Goal: Navigation & Orientation: Find specific page/section

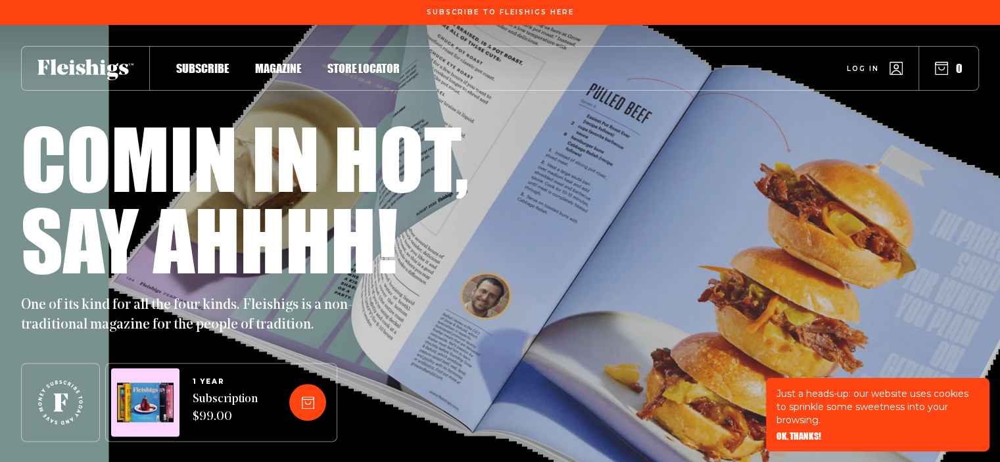
click at [341, 62] on span "Store locator" at bounding box center [363, 54] width 72 height 14
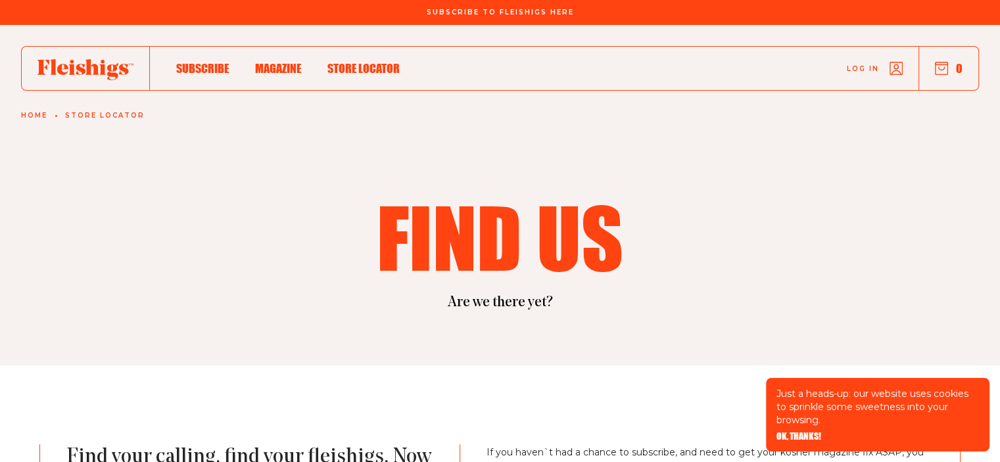
click at [787, 432] on span "OK, THANKS!" at bounding box center [799, 427] width 45 height 9
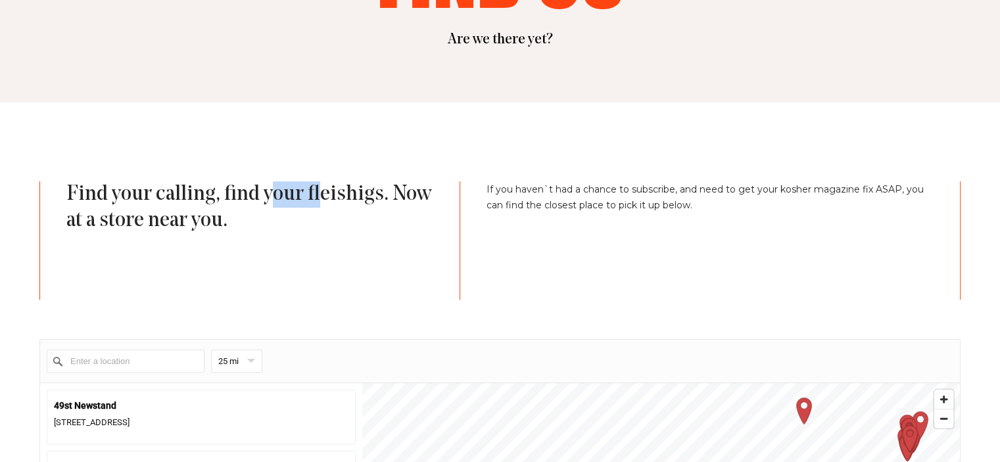
click at [374, 204] on p "Find your calling, find your fleishigs. Now at a store near you." at bounding box center [249, 240] width 367 height 118
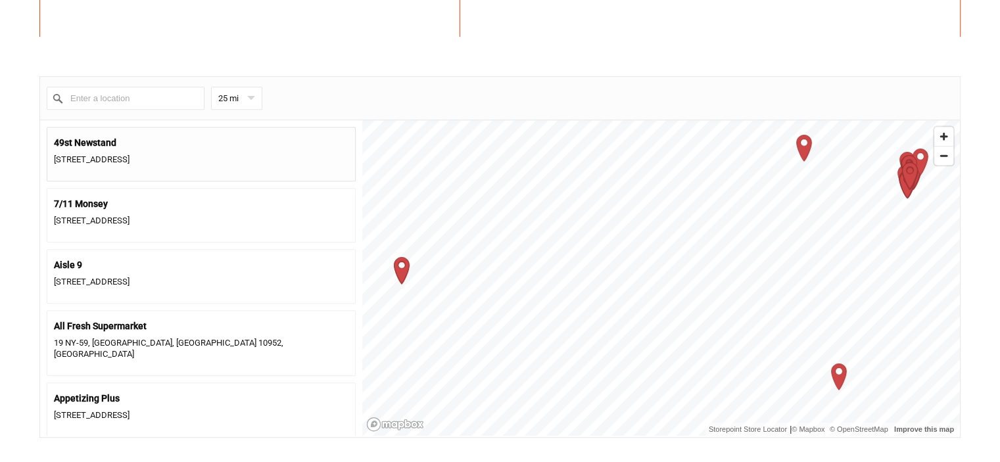
click at [171, 153] on div "[STREET_ADDRESS]" at bounding box center [201, 160] width 295 height 18
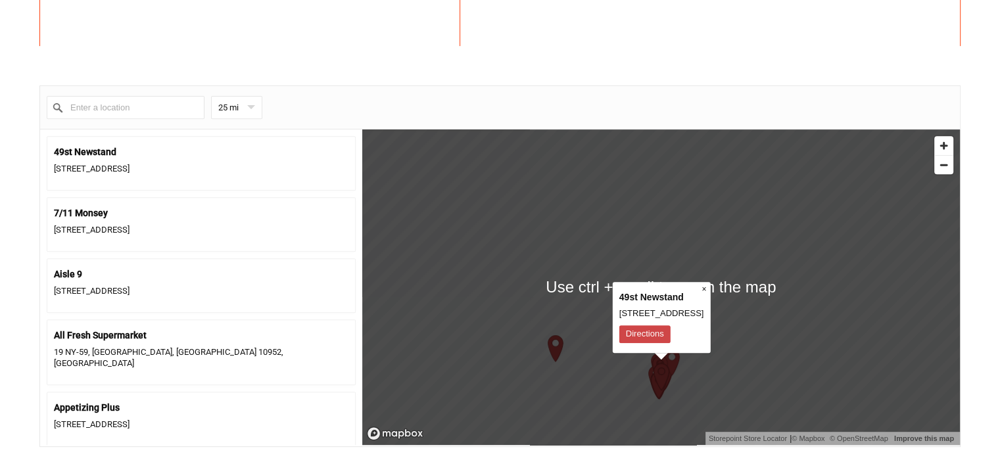
scroll to position [592, 0]
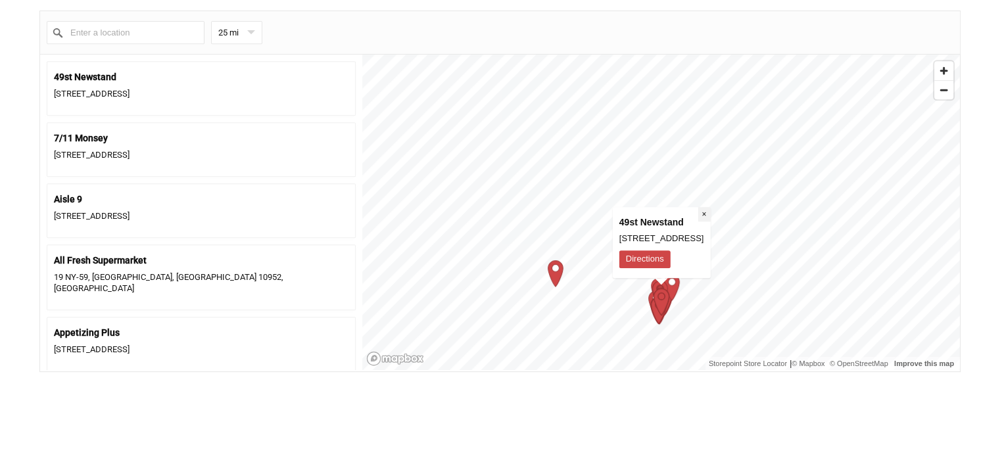
click at [710, 212] on button "×" at bounding box center [704, 214] width 12 height 14
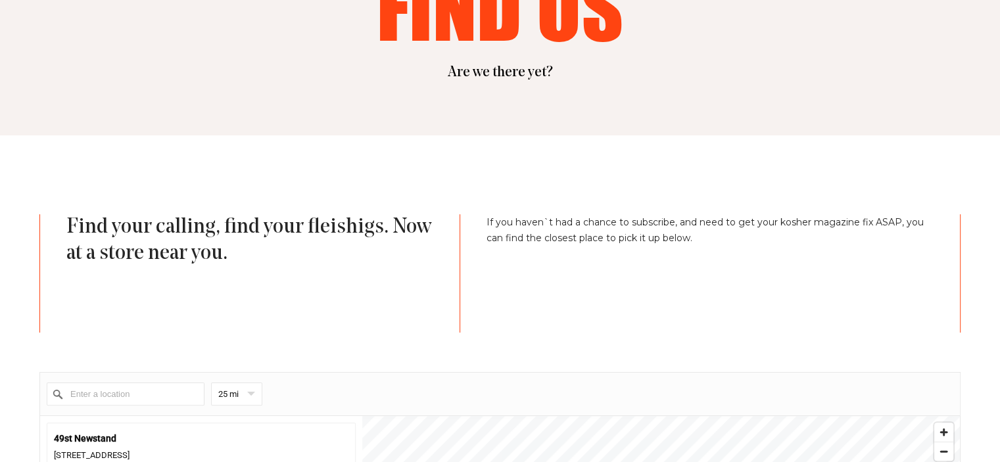
scroll to position [0, 0]
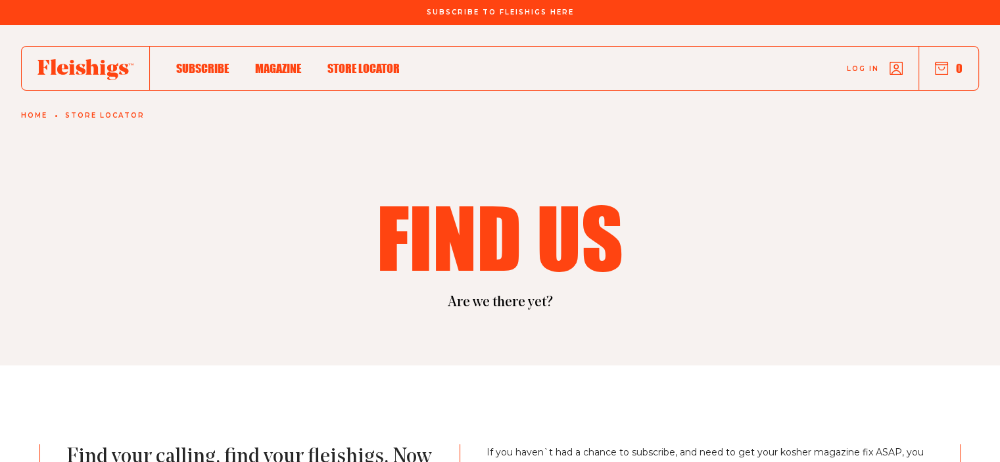
click at [265, 62] on span "Magazine" at bounding box center [278, 54] width 46 height 14
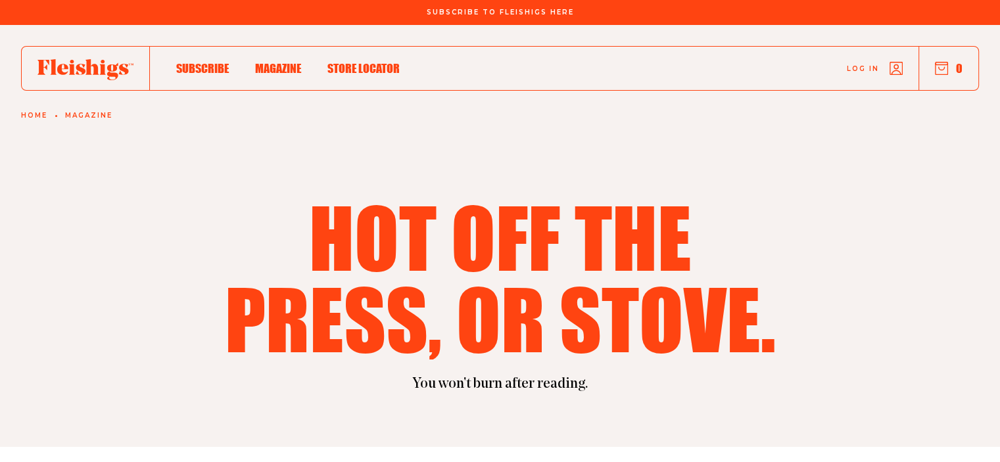
click at [216, 62] on span "Subscribe" at bounding box center [202, 54] width 53 height 14
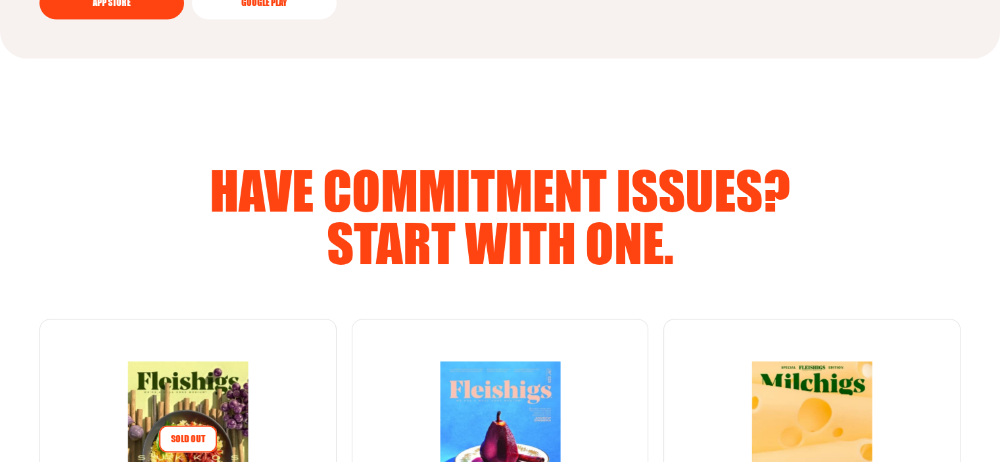
scroll to position [1907, 0]
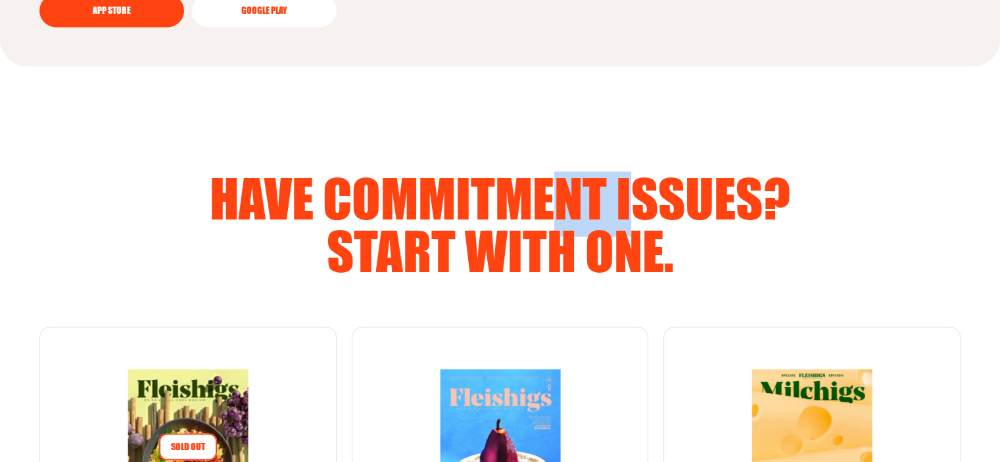
drag, startPoint x: 625, startPoint y: 162, endPoint x: 665, endPoint y: 165, distance: 40.2
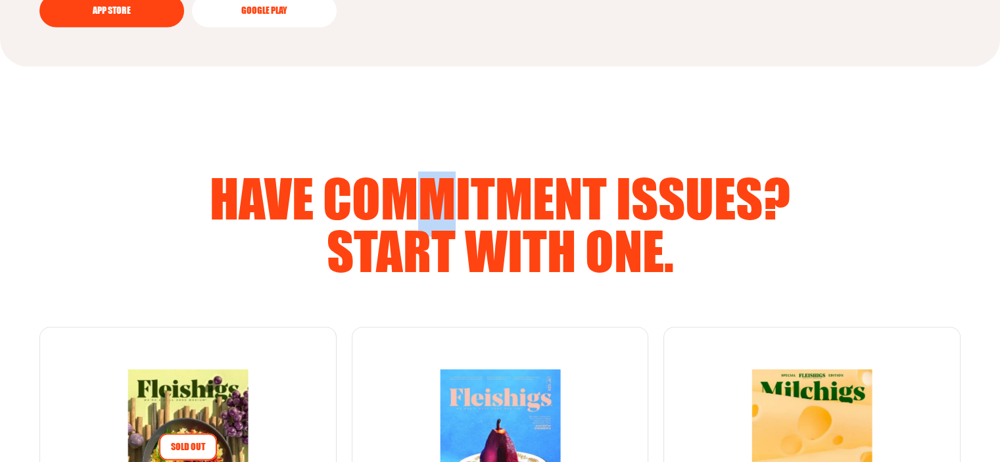
drag, startPoint x: 420, startPoint y: 212, endPoint x: 550, endPoint y: 213, distance: 129.6
click at [546, 213] on h2 "Have commitment issues? Start with one." at bounding box center [500, 224] width 673 height 105
click at [669, 214] on h2 "Have commitment issues? Start with one." at bounding box center [500, 224] width 673 height 105
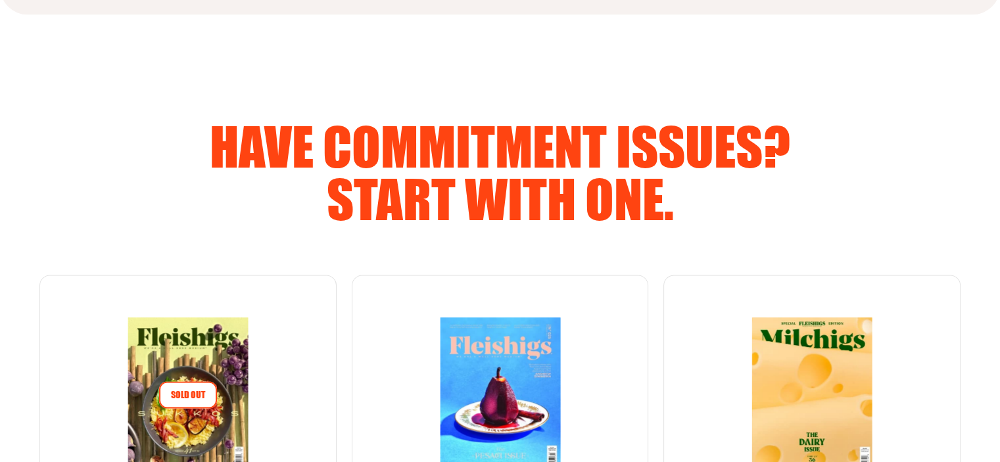
scroll to position [2039, 0]
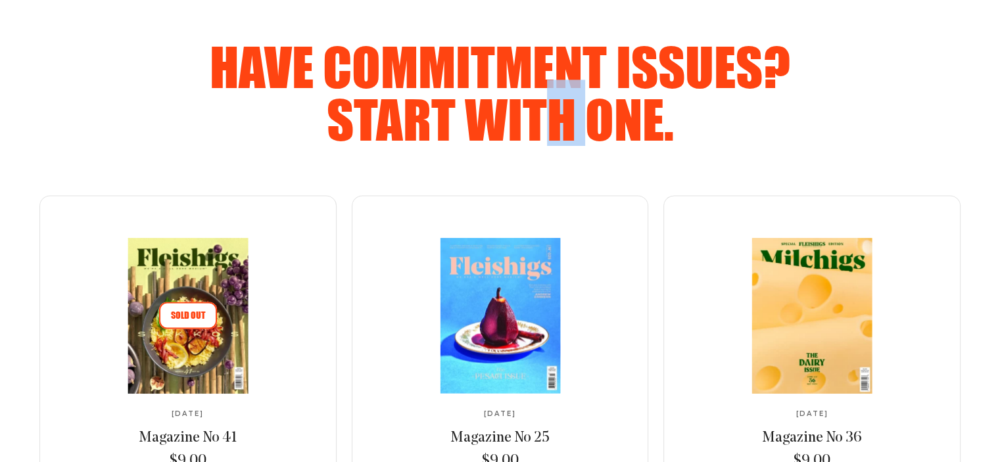
click at [656, 127] on h2 "Have commitment issues? Start with one." at bounding box center [500, 92] width 673 height 105
click at [698, 127] on h2 "Have commitment issues? Start with one." at bounding box center [500, 92] width 673 height 105
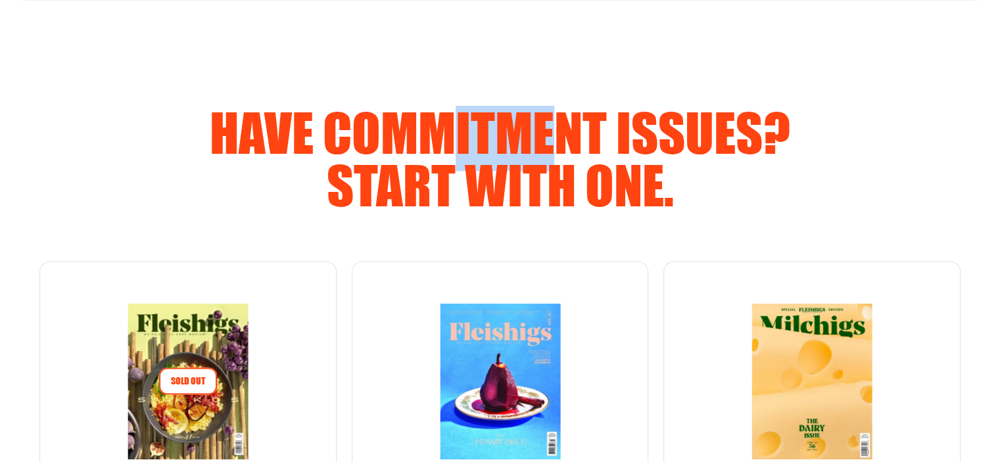
drag, startPoint x: 483, startPoint y: 122, endPoint x: 674, endPoint y: 124, distance: 191.4
click at [633, 123] on h2 "Have commitment issues? Start with one." at bounding box center [500, 158] width 673 height 105
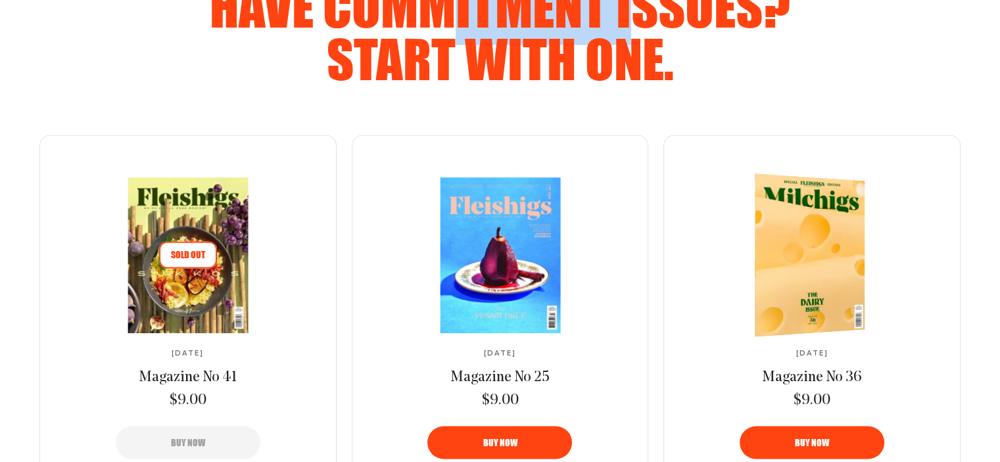
scroll to position [1972, 0]
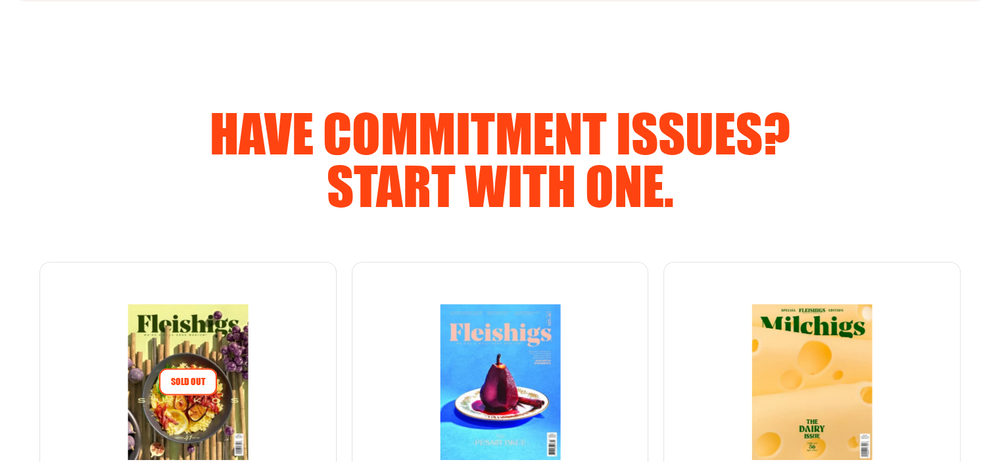
click at [850, 171] on div "Have commitment issues? Start with one." at bounding box center [500, 159] width 842 height 105
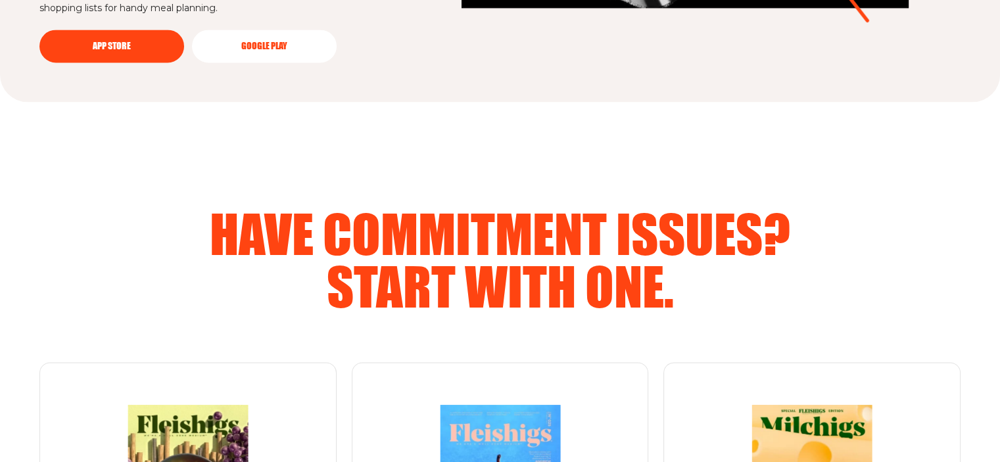
scroll to position [1973, 0]
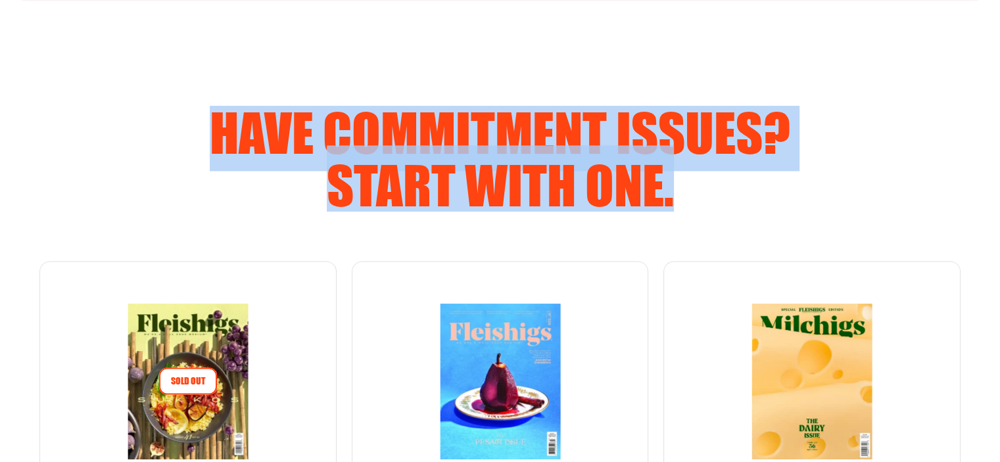
drag, startPoint x: 197, startPoint y: 118, endPoint x: 673, endPoint y: 186, distance: 481.0
click at [673, 186] on h2 "Have commitment issues? Start with one." at bounding box center [500, 158] width 673 height 105
click at [527, 112] on h2 "Have commitment issues? Start with one." at bounding box center [500, 158] width 673 height 105
click at [800, 118] on h2 "Have commitment issues? Start with one." at bounding box center [500, 158] width 673 height 105
drag, startPoint x: 205, startPoint y: 112, endPoint x: 728, endPoint y: 181, distance: 527.3
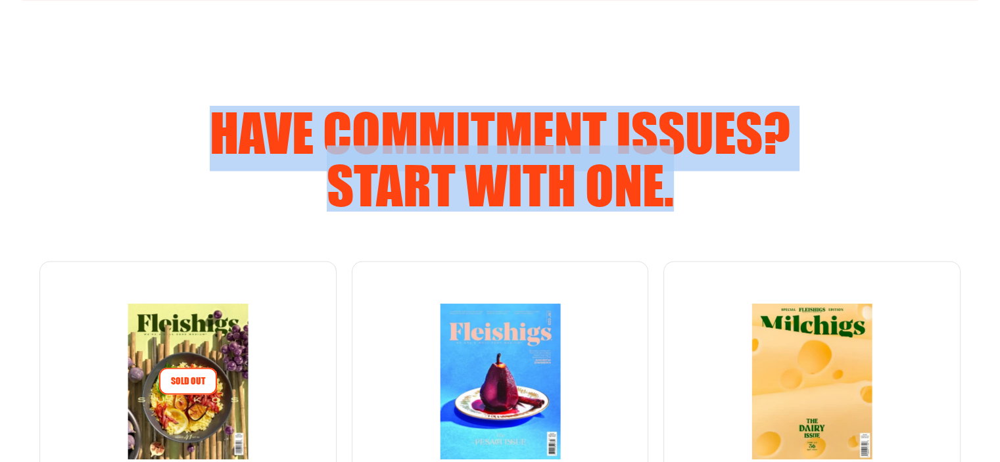
click at [728, 181] on h2 "Have commitment issues? Start with one." at bounding box center [500, 158] width 673 height 105
copy h2 "Have commitment issues? Start with one."
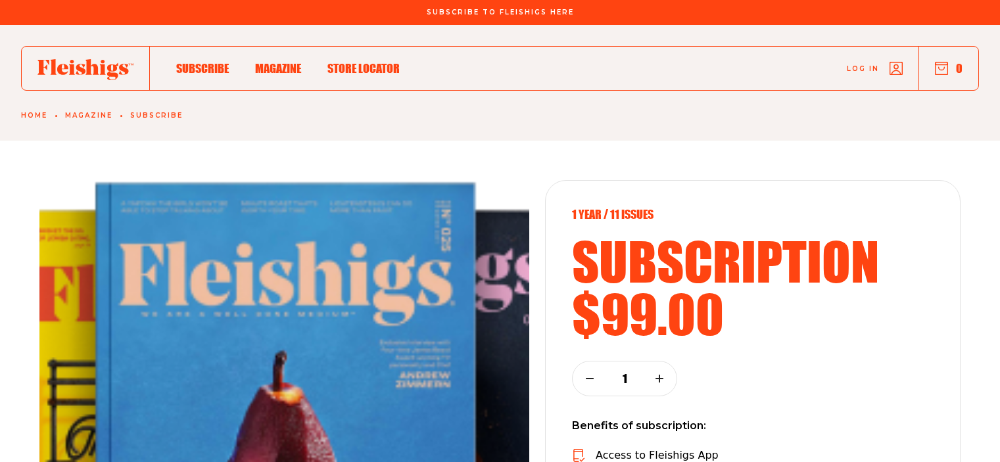
scroll to position [1973, 0]
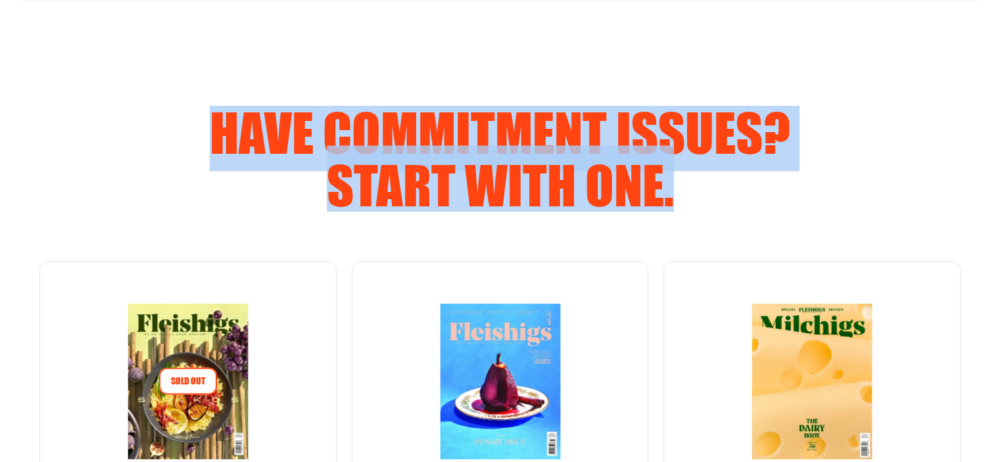
click at [799, 133] on h2 "Have commitment issues? Start with one." at bounding box center [500, 158] width 673 height 105
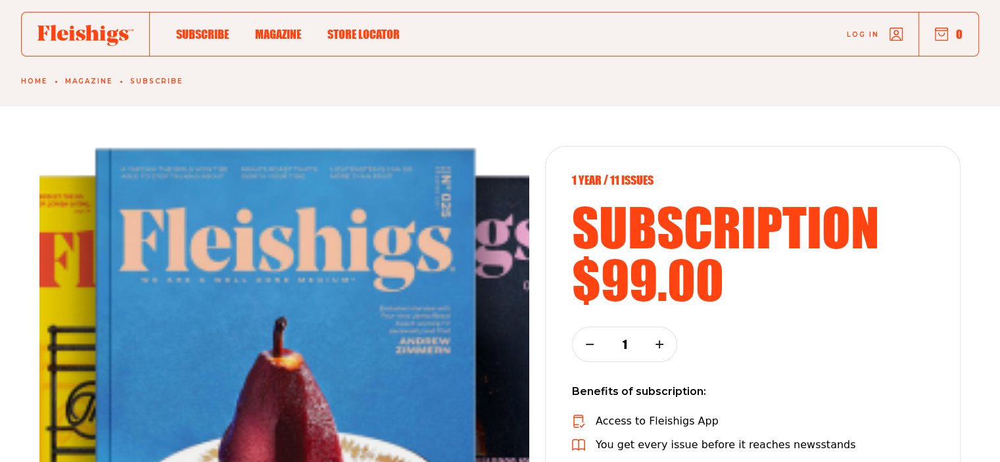
scroll to position [0, 0]
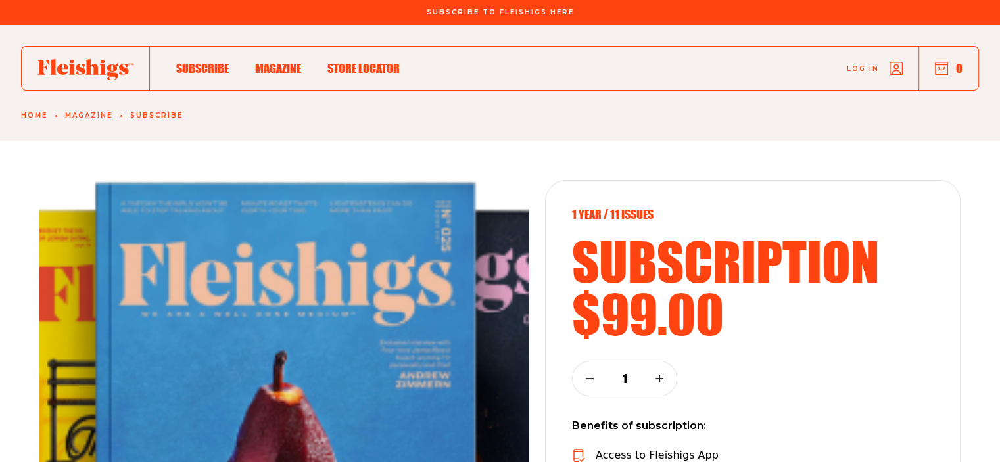
drag, startPoint x: 363, startPoint y: 83, endPoint x: 367, endPoint y: 62, distance: 21.4
click at [362, 82] on div "Subscribe Magazine Store locator Log in 0" at bounding box center [500, 68] width 958 height 45
click at [370, 59] on div "Subscribe Magazine Store locator Log in 0" at bounding box center [500, 68] width 958 height 45
click at [368, 62] on span "Store locator" at bounding box center [363, 54] width 72 height 14
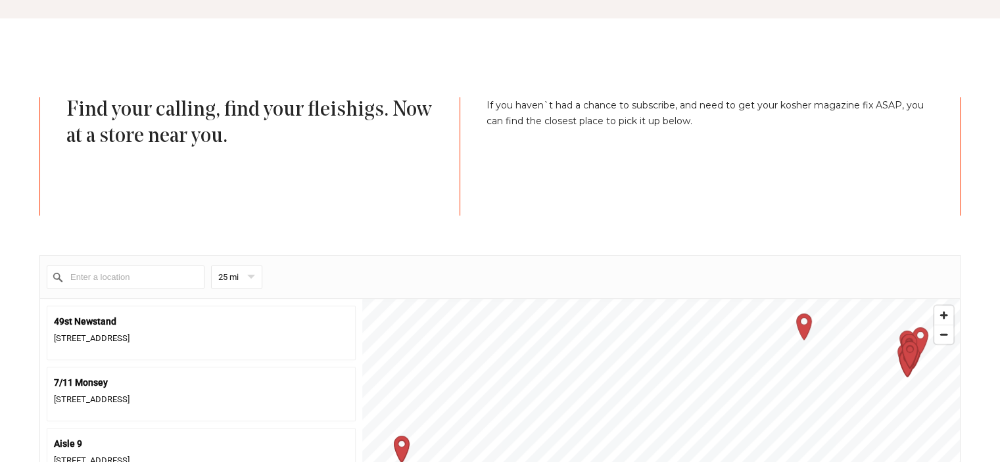
scroll to position [460, 0]
